Goal: Information Seeking & Learning: Learn about a topic

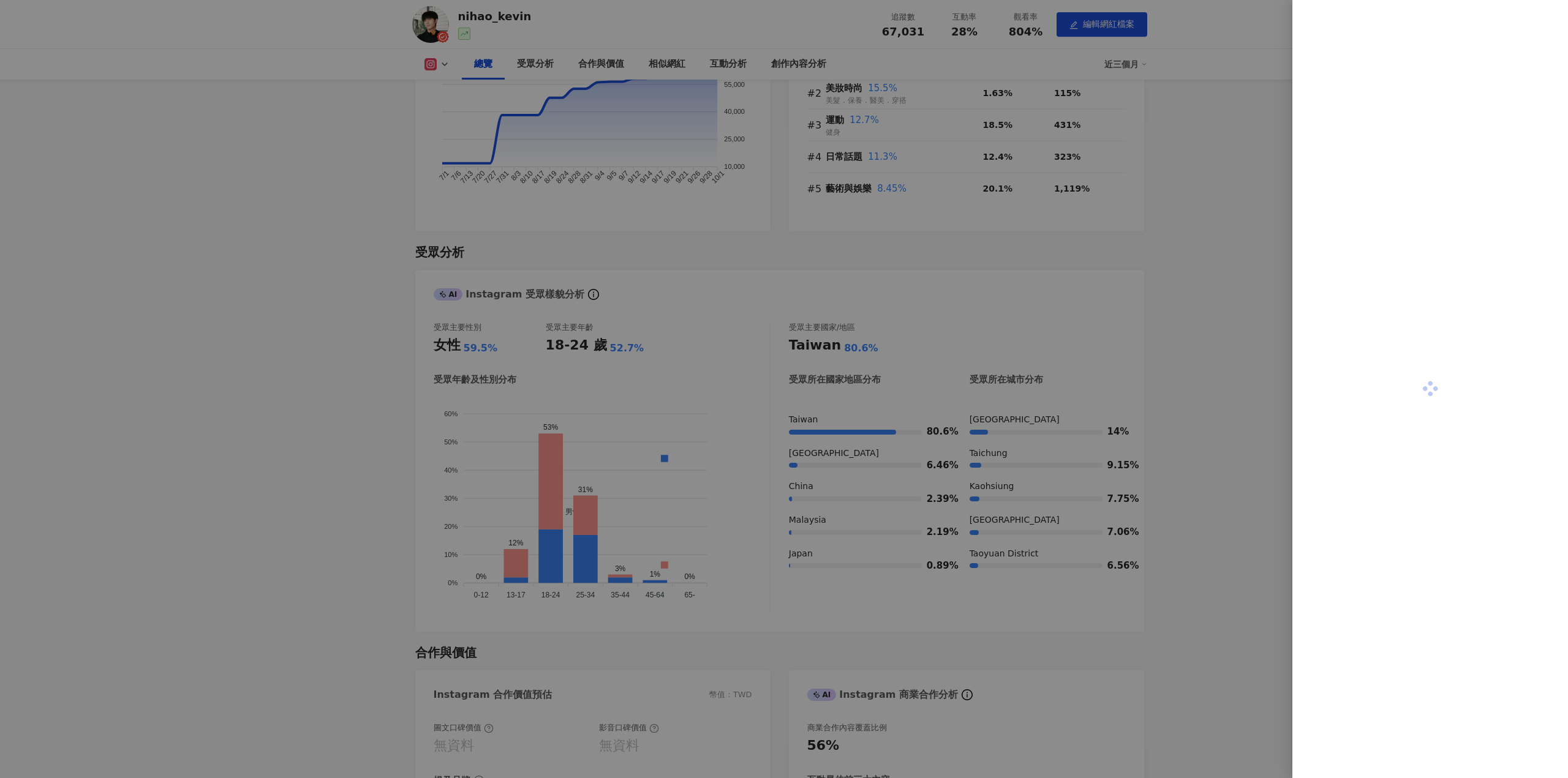
click at [1373, 352] on div at bounding box center [1430, 389] width 275 height 778
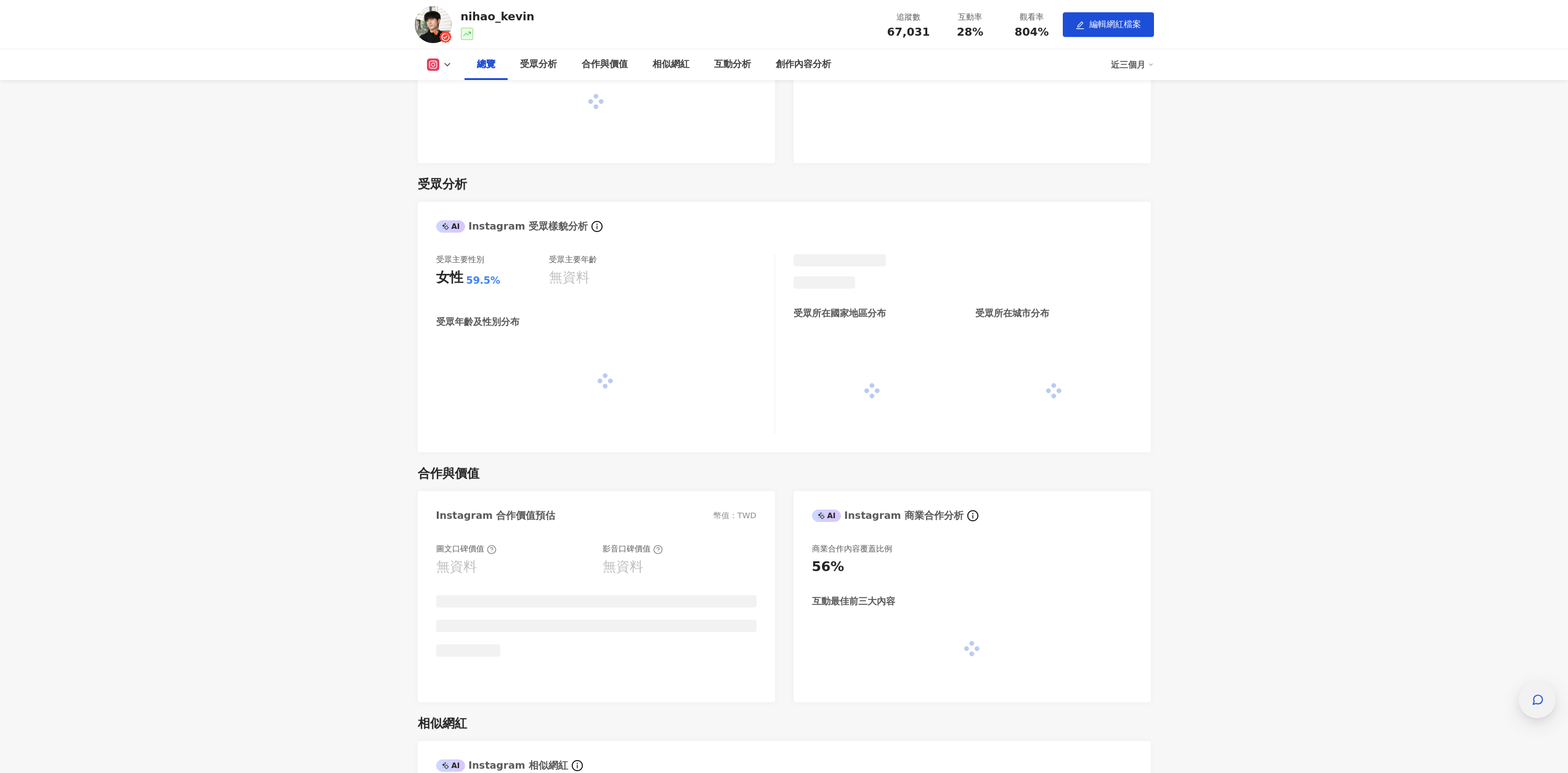
click at [1541, 695] on icon "button" at bounding box center [1537, 699] width 12 height 12
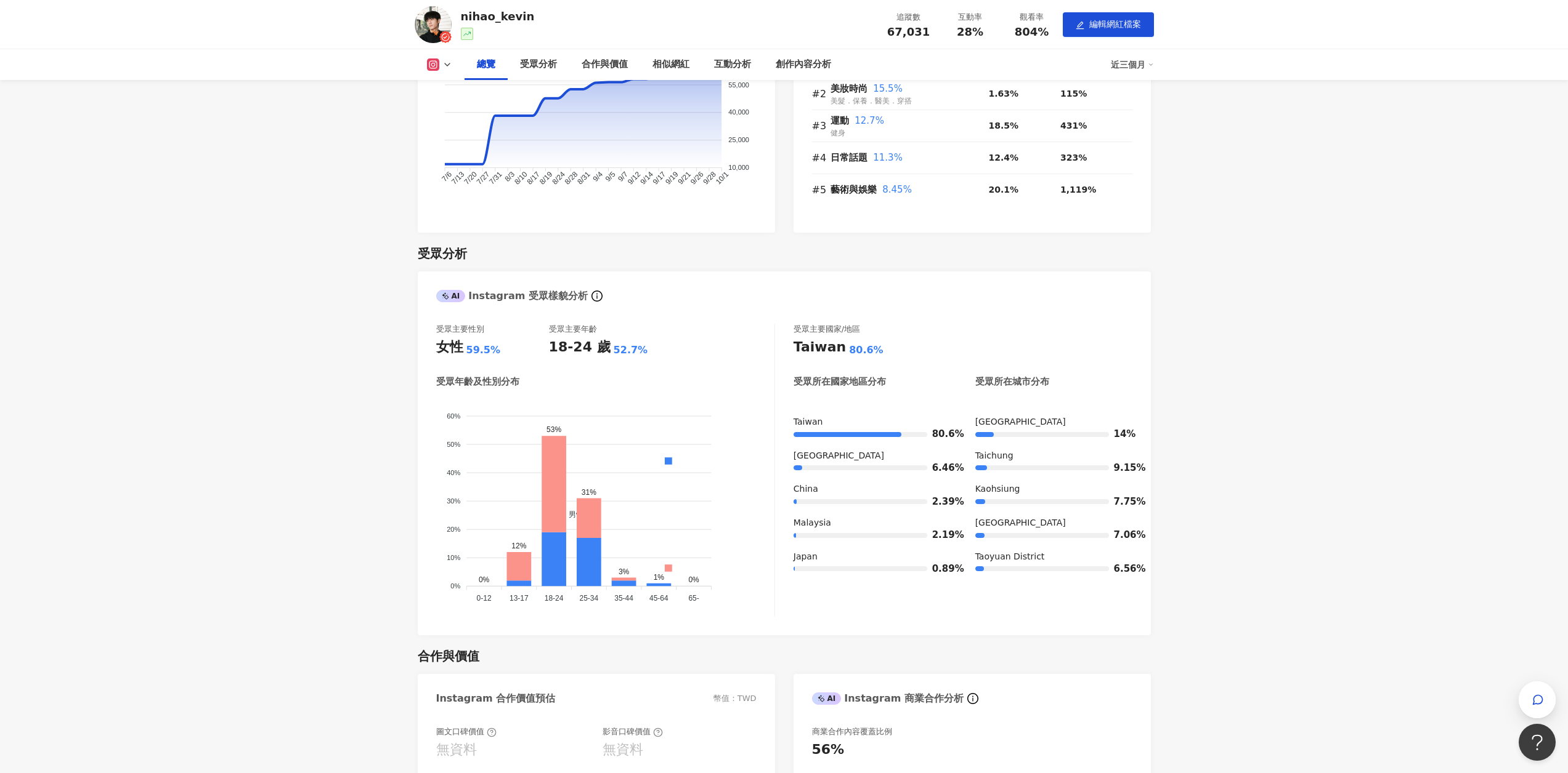
click at [466, 38] on div at bounding box center [466, 33] width 12 height 12
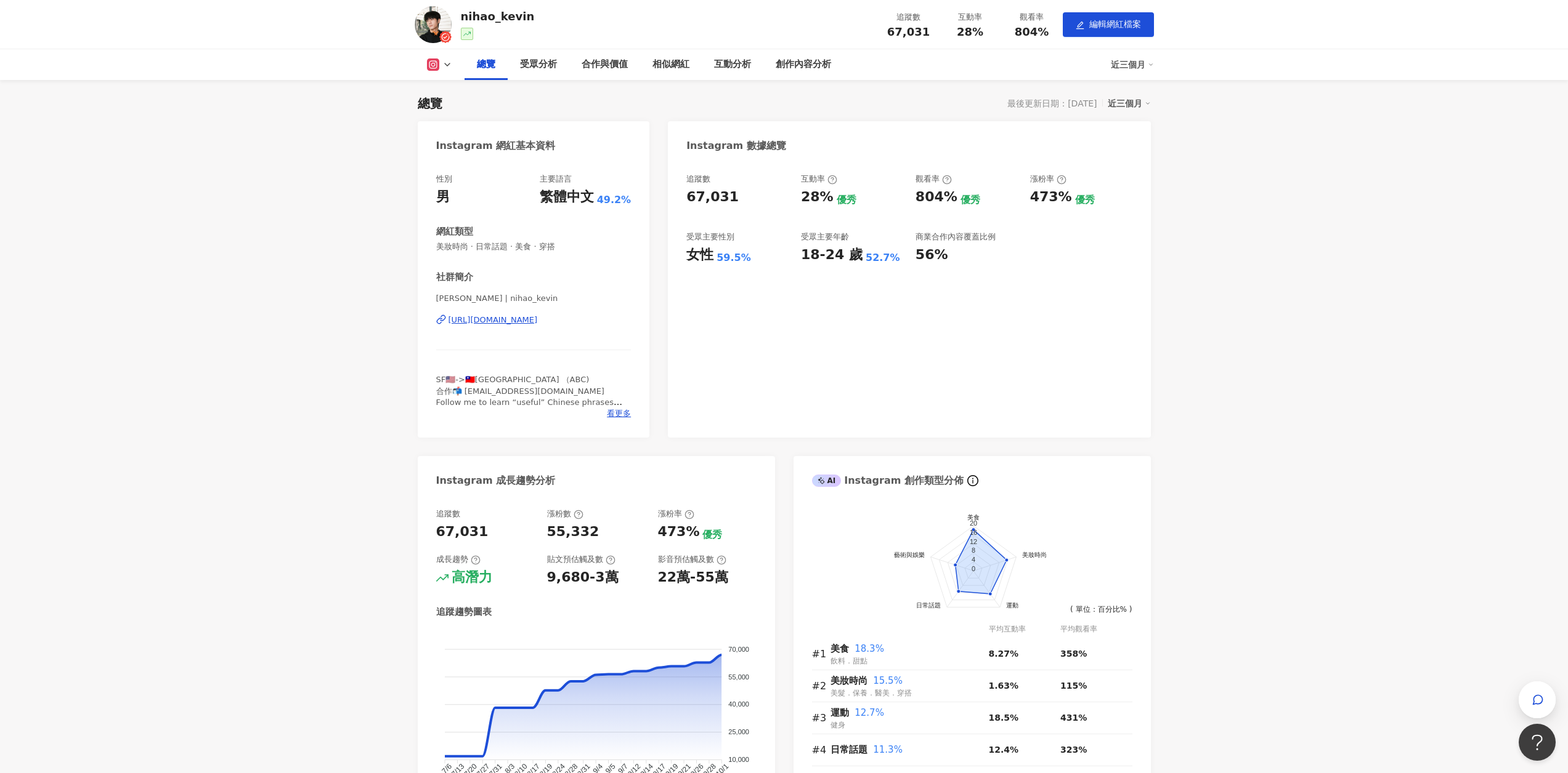
scroll to position [61, 0]
